Goal: Communication & Community: Answer question/provide support

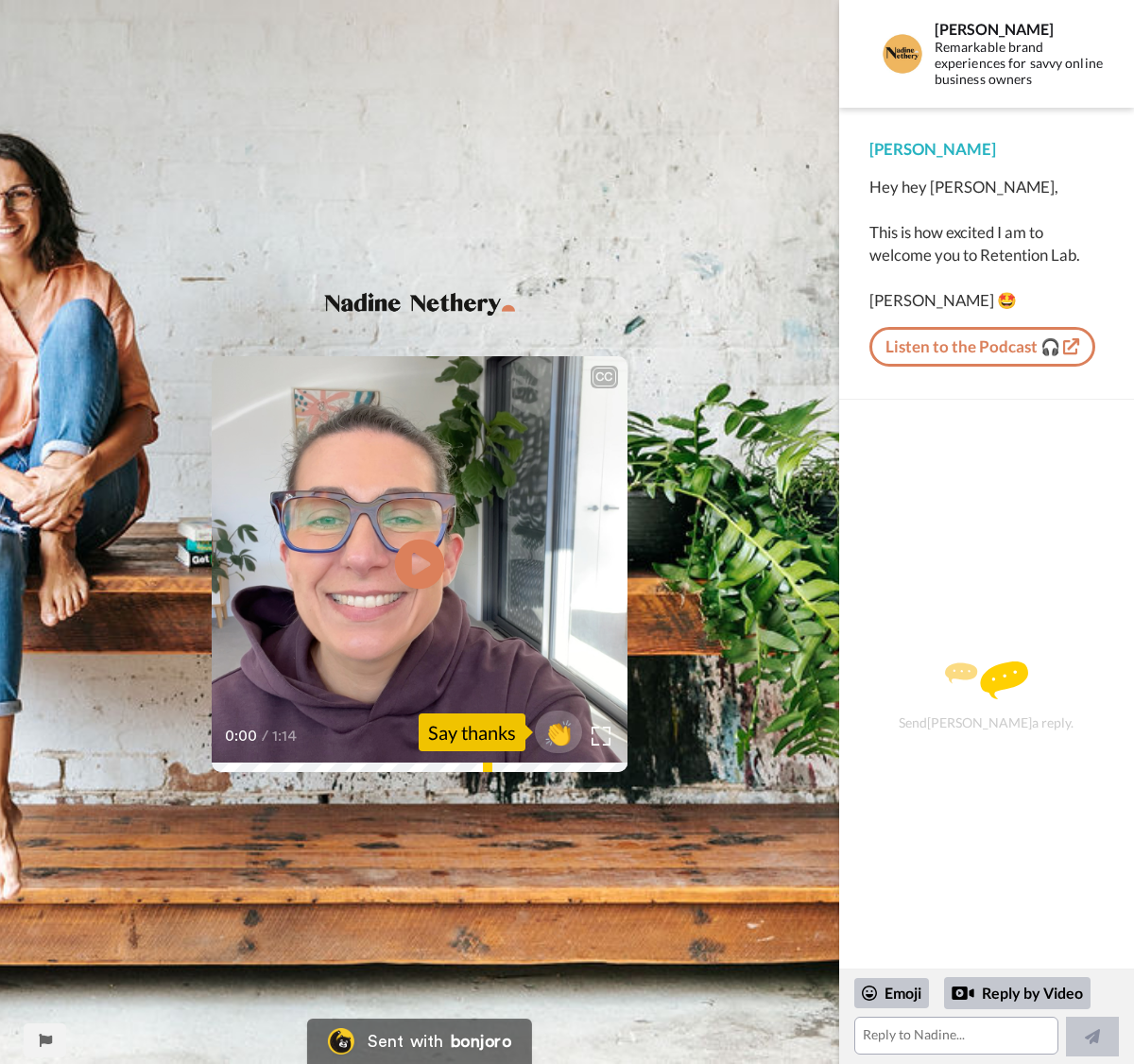
click at [440, 569] on icon at bounding box center [420, 564] width 50 height 50
click at [874, 1036] on textarea at bounding box center [956, 1034] width 204 height 37
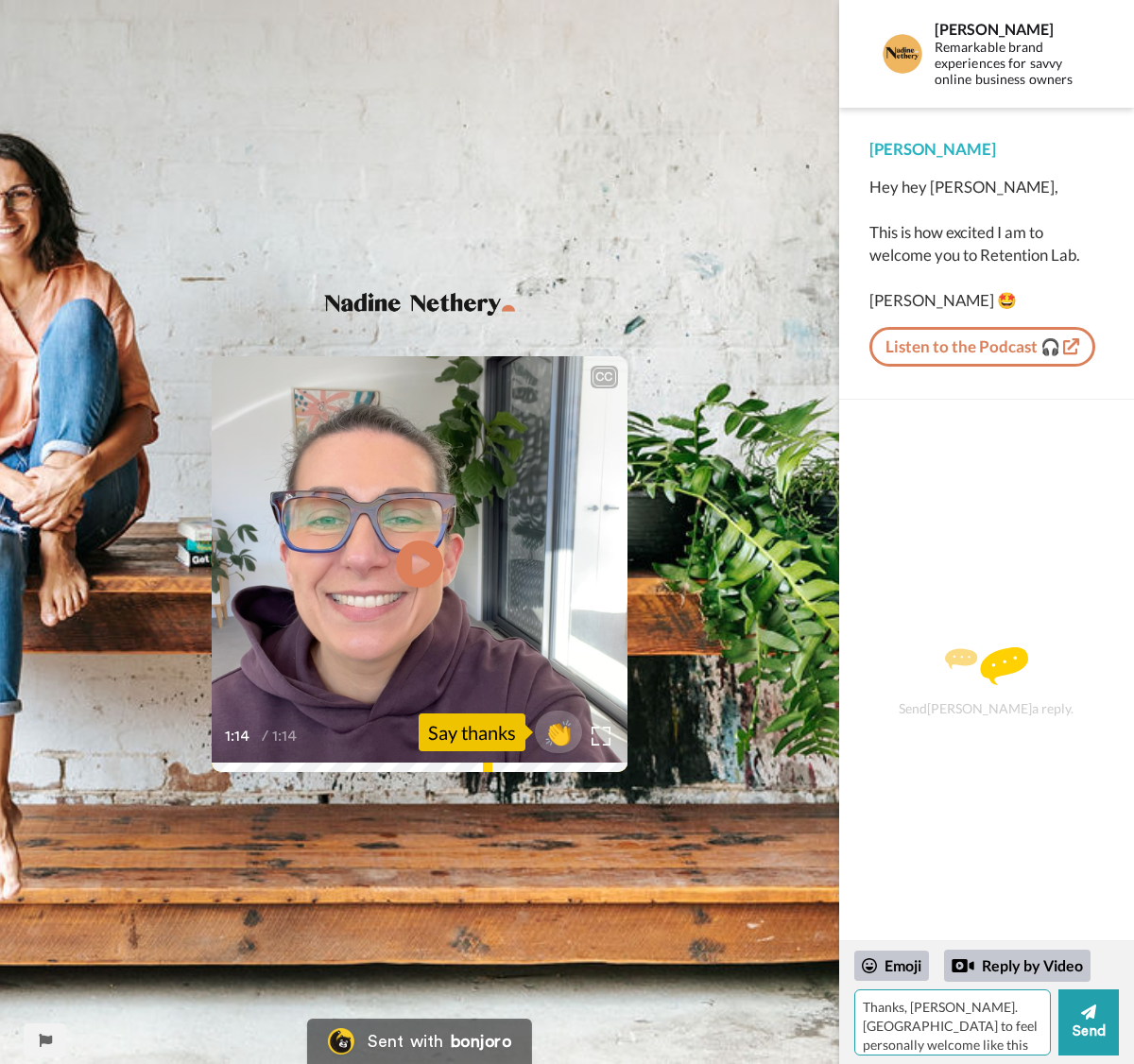
type textarea "Thanks, [PERSON_NAME]. Nice to feel personally welcome like this!"
click at [1023, 1021] on textarea "Thanks, [PERSON_NAME]. Nice to feel personally welcome like this!" at bounding box center [952, 1022] width 197 height 66
drag, startPoint x: 1015, startPoint y: 1024, endPoint x: 839, endPoint y: 1010, distance: 176.6
click at [840, 1010] on div "Emoji Reply by Video Thanks, [PERSON_NAME]. Nice to feel personally welcome lik…" at bounding box center [985, 1003] width 295 height 123
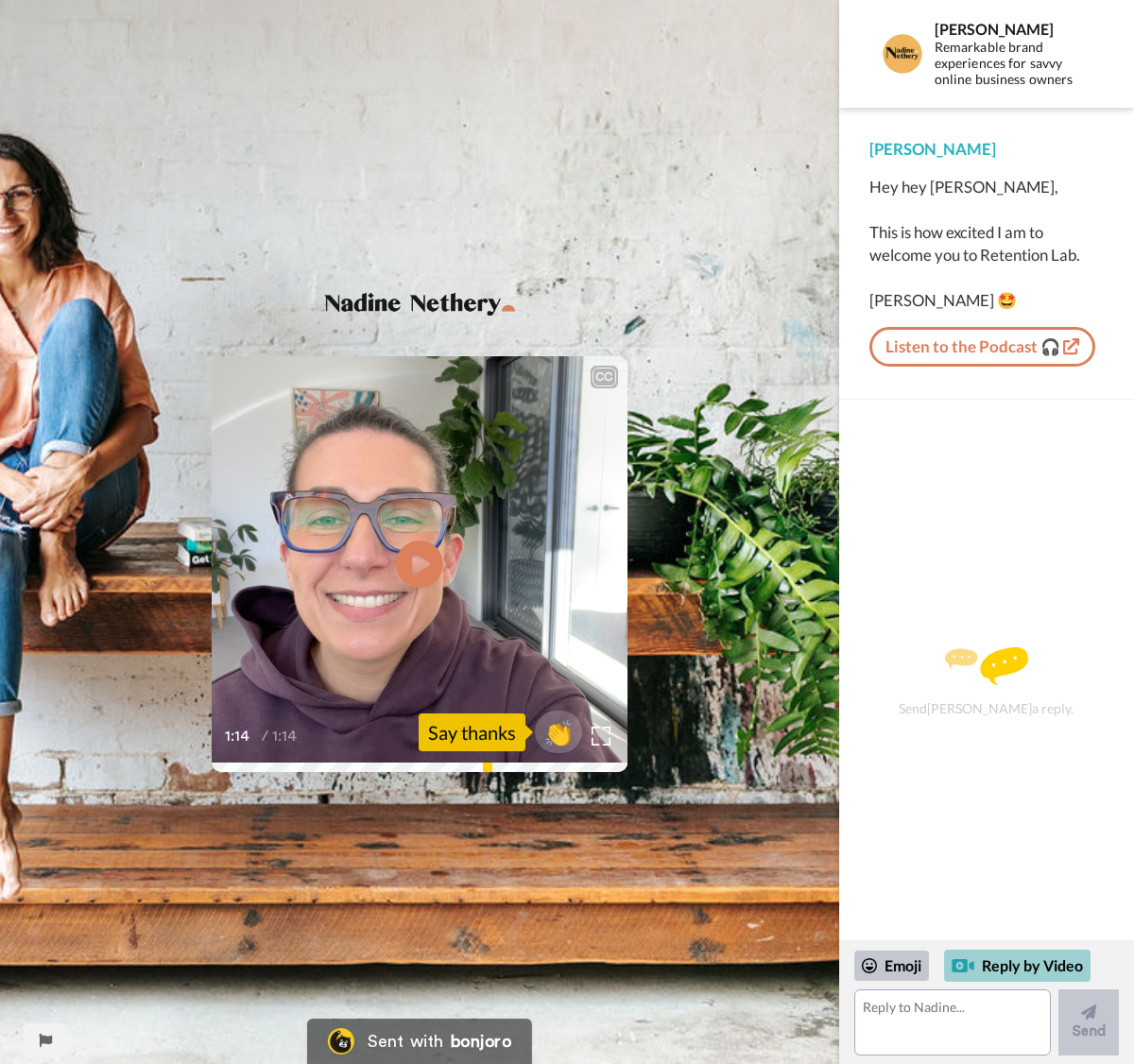
click at [1038, 958] on div "Reply by Video" at bounding box center [1017, 965] width 147 height 32
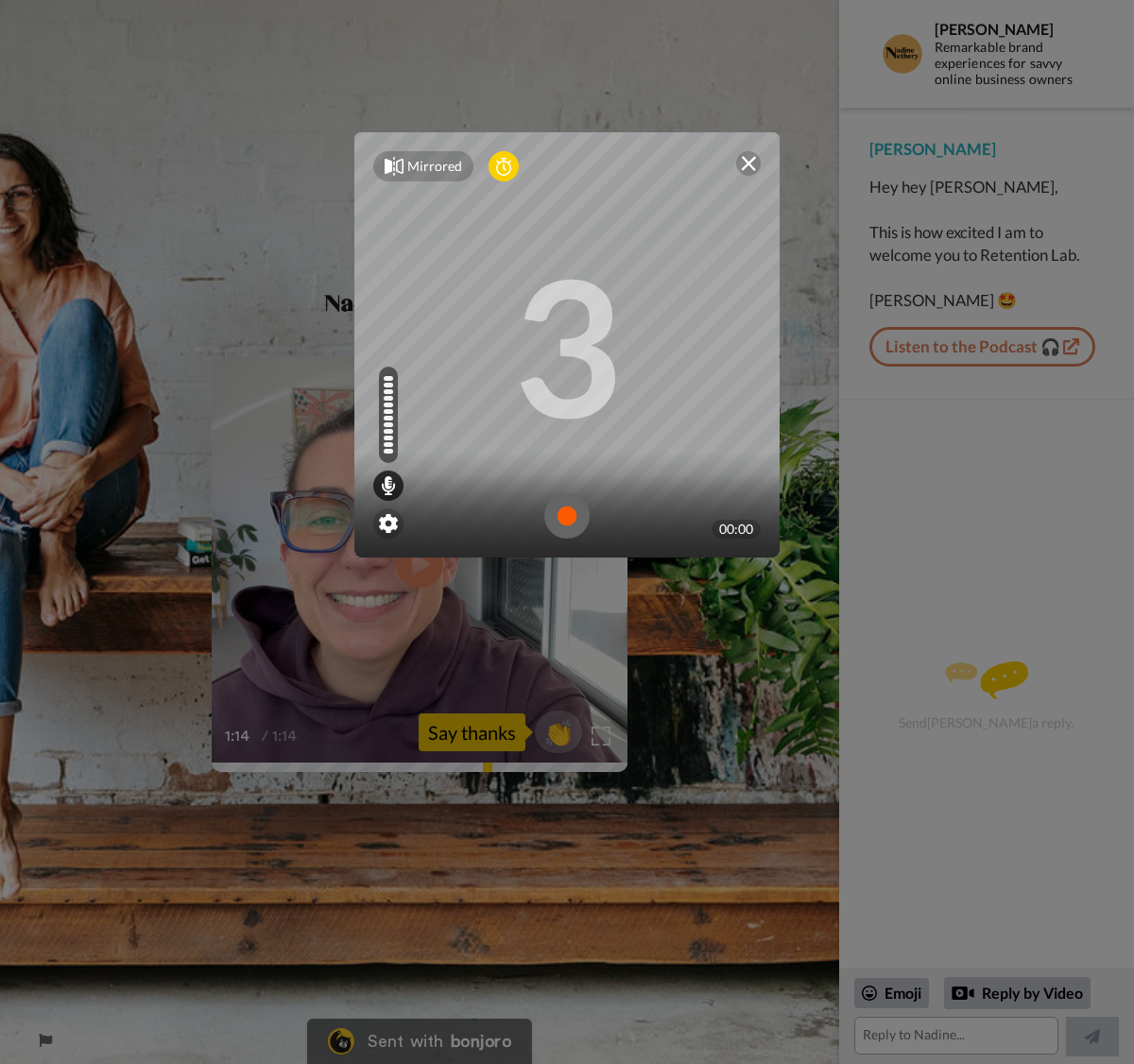
click at [561, 519] on img at bounding box center [566, 515] width 45 height 45
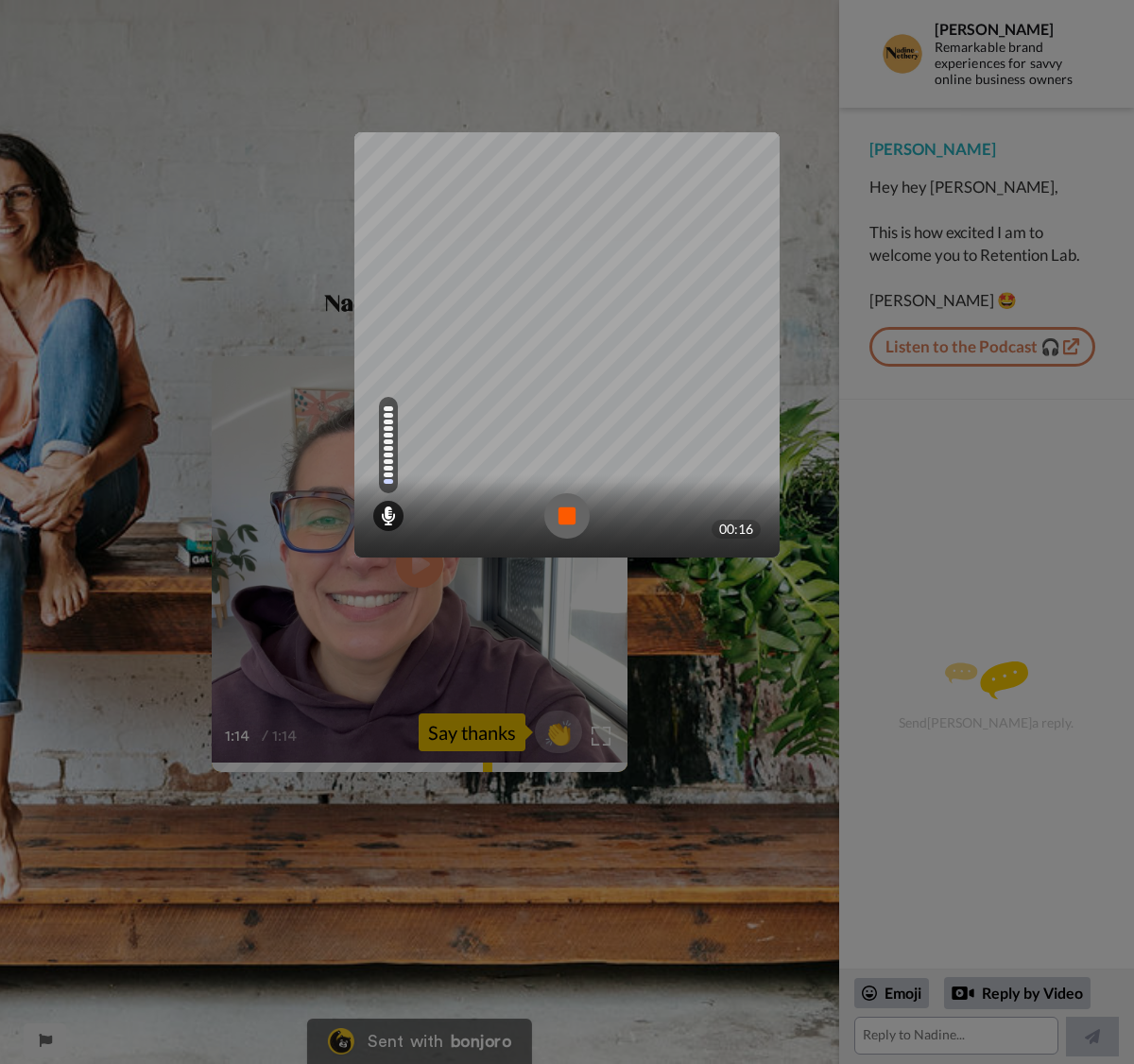
click at [560, 519] on img at bounding box center [566, 515] width 45 height 45
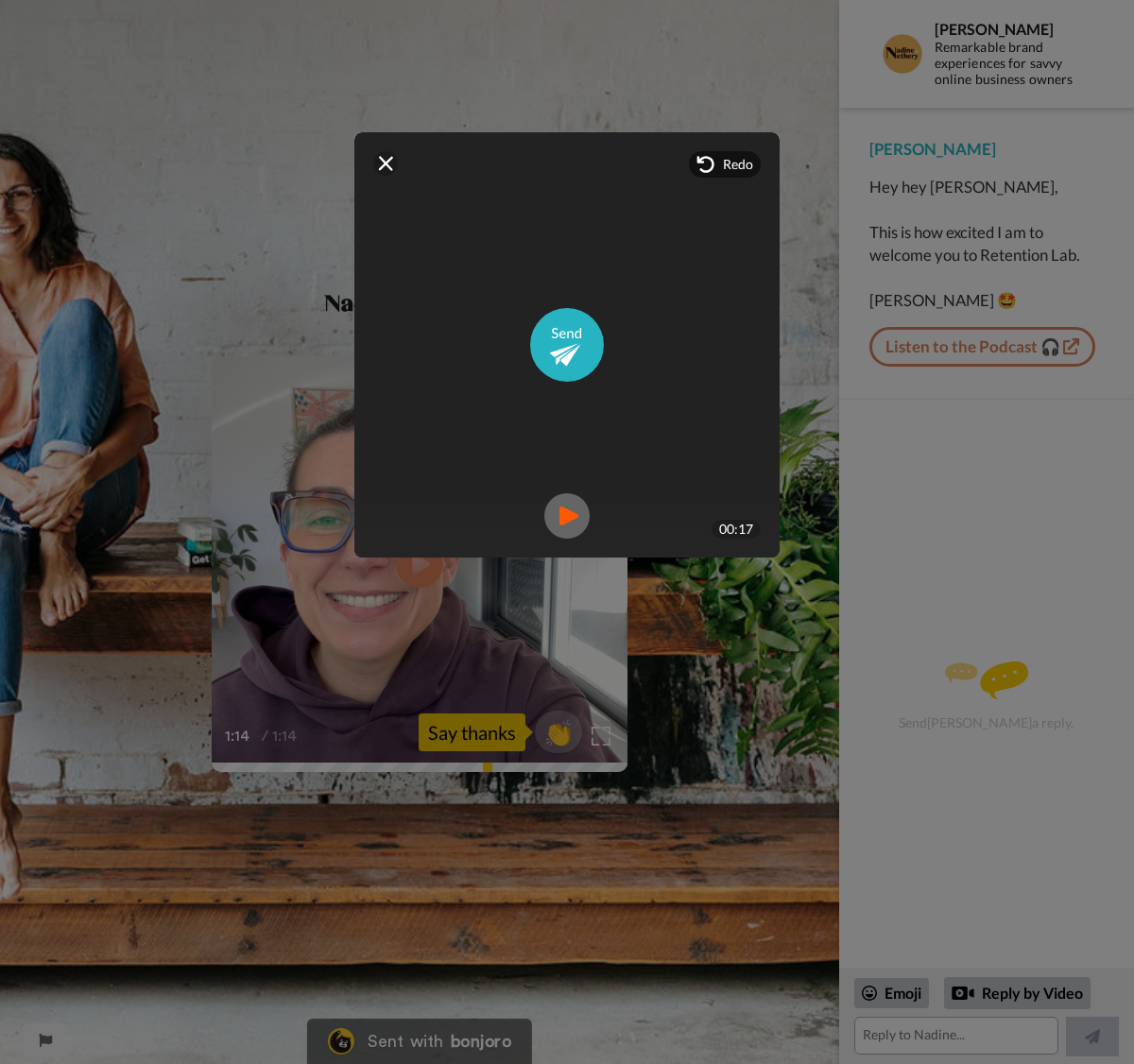
click at [560, 519] on img at bounding box center [566, 515] width 45 height 45
click at [562, 517] on img at bounding box center [566, 515] width 45 height 45
click at [726, 163] on span "Redo" at bounding box center [738, 164] width 31 height 19
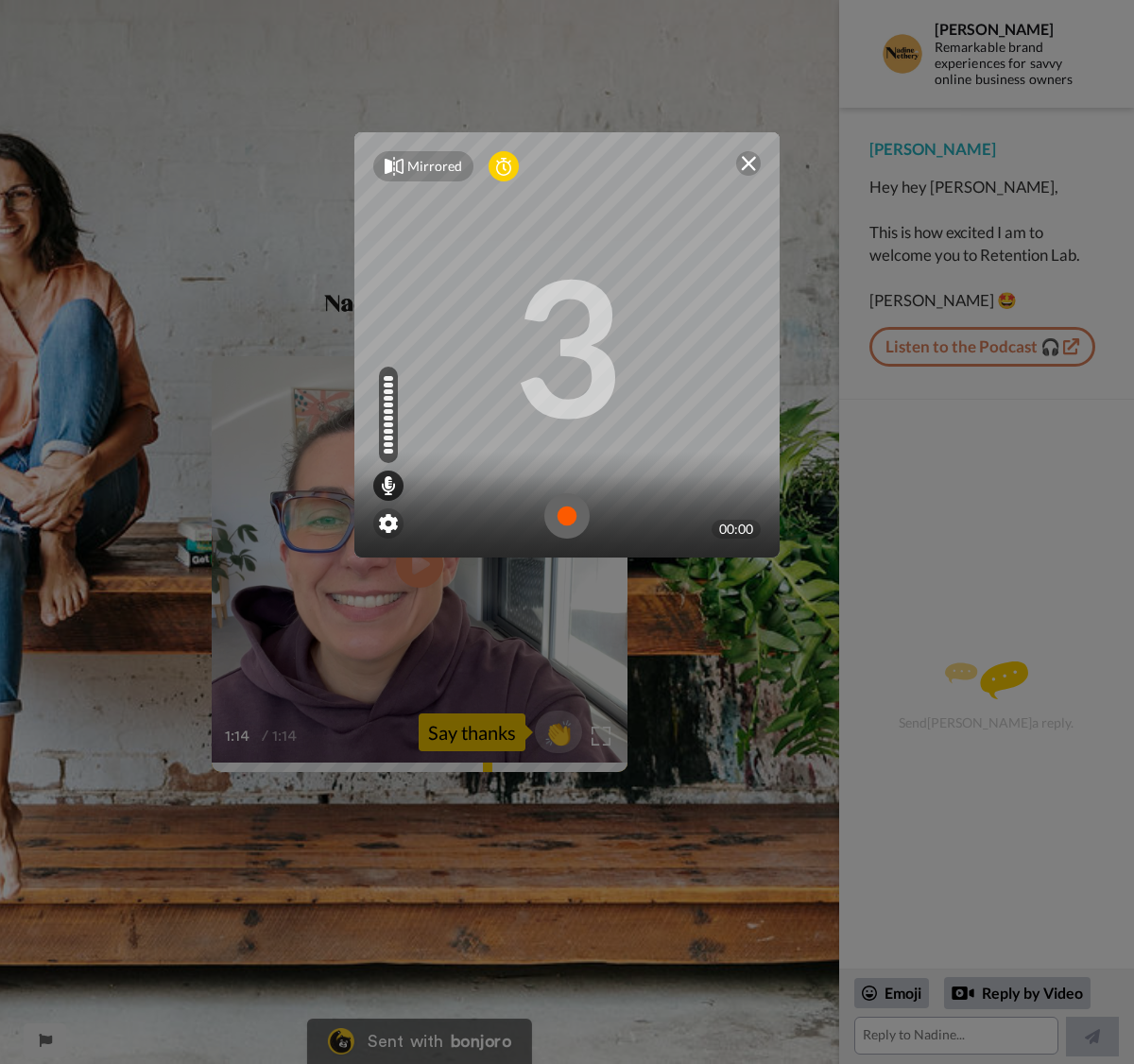
click at [564, 511] on img at bounding box center [566, 515] width 45 height 45
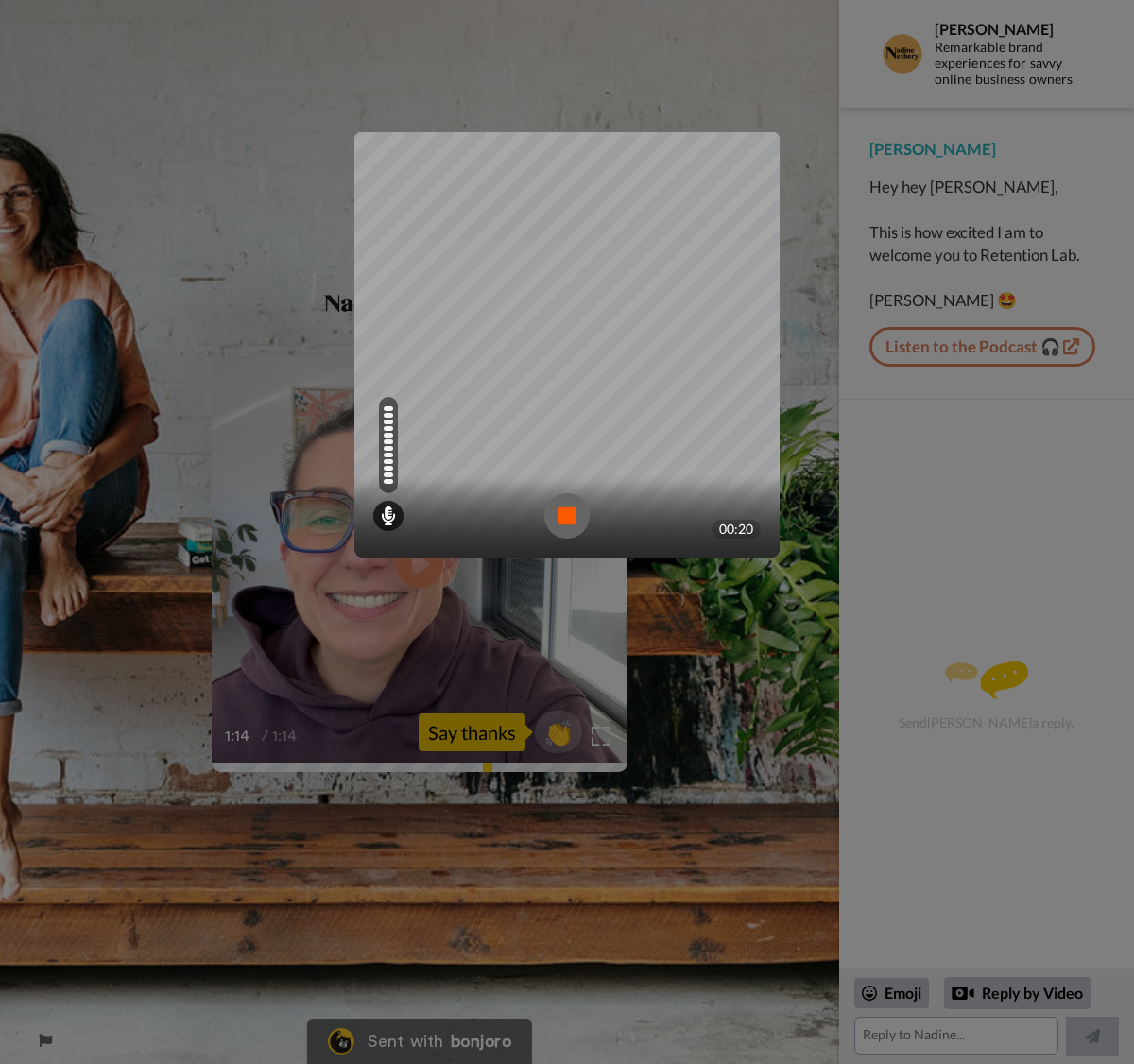
click at [571, 511] on img at bounding box center [566, 515] width 45 height 45
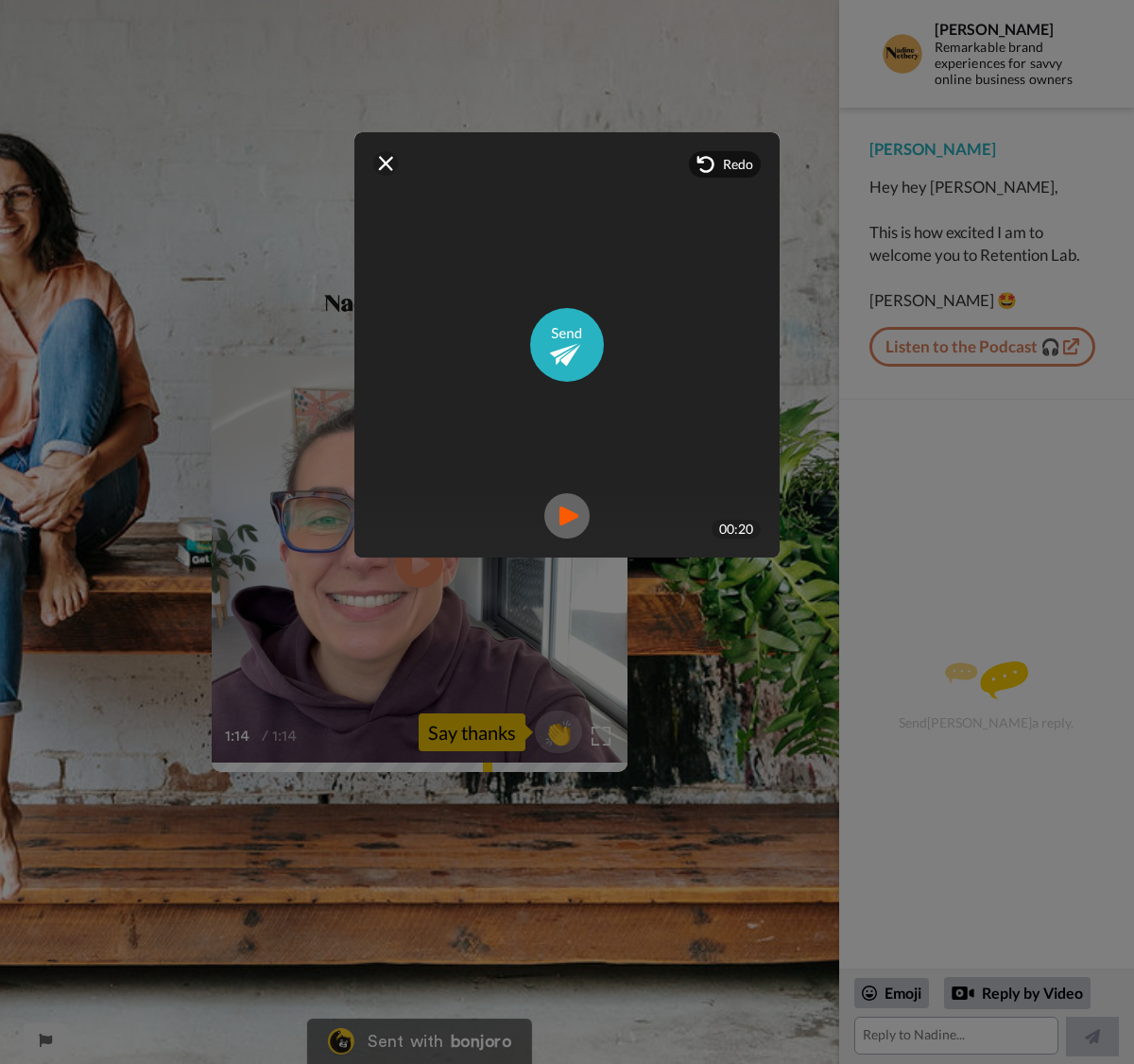
click at [576, 512] on img at bounding box center [566, 515] width 45 height 45
click at [575, 343] on img at bounding box center [566, 344] width 74 height 74
